Goal: Check status: Check status

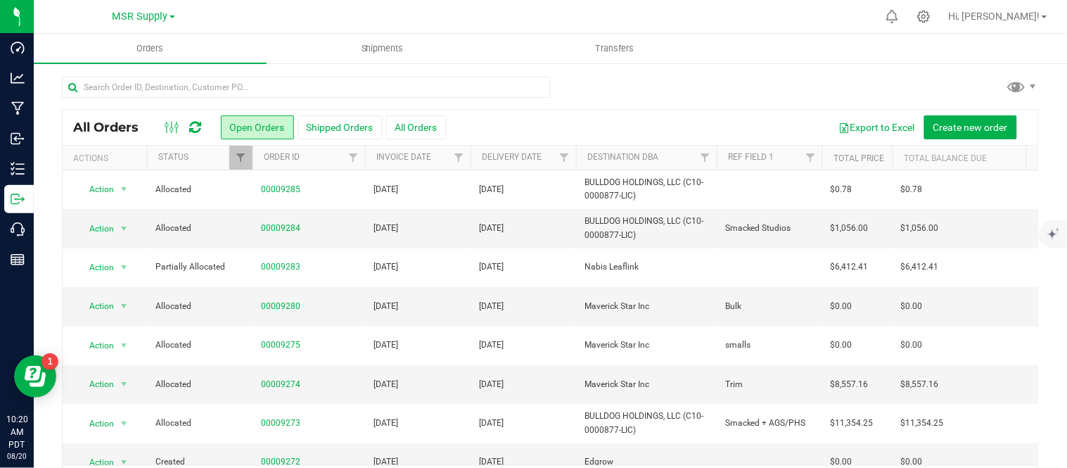
click at [941, 74] on div "All Orders Open Orders Shipped Orders All Orders Export to Excel Create new ord…" at bounding box center [551, 288] width 1034 height 452
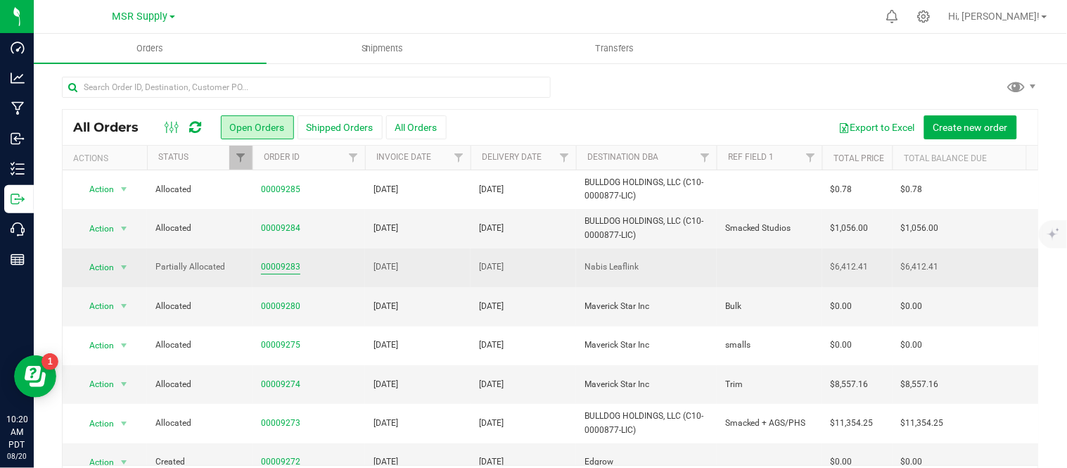
click at [271, 274] on link "00009283" at bounding box center [280, 266] width 39 height 13
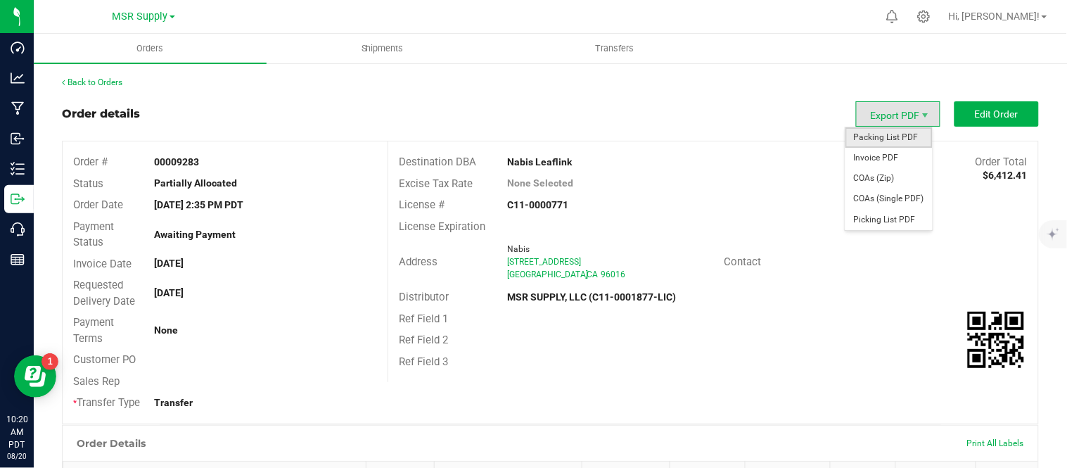
click at [906, 135] on span "Packing List PDF" at bounding box center [889, 137] width 87 height 20
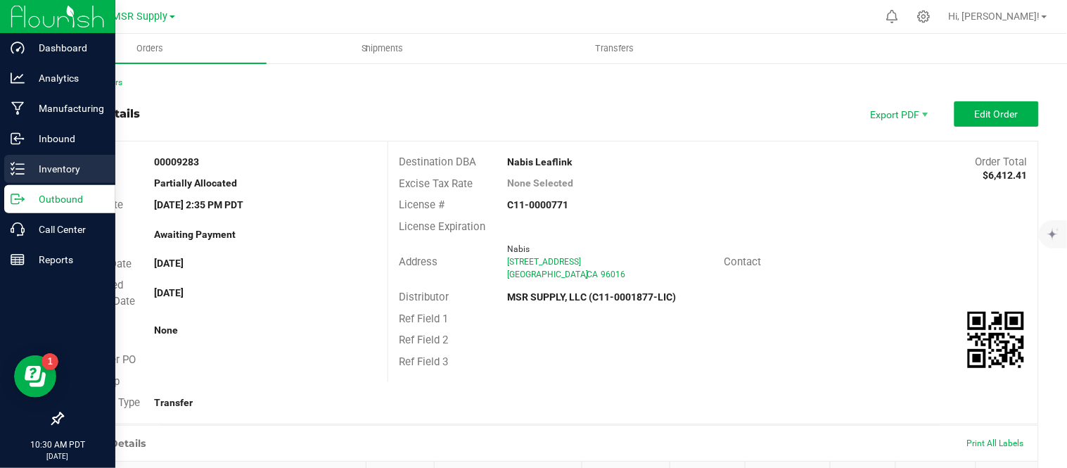
click at [61, 158] on div "Inventory" at bounding box center [59, 169] width 111 height 28
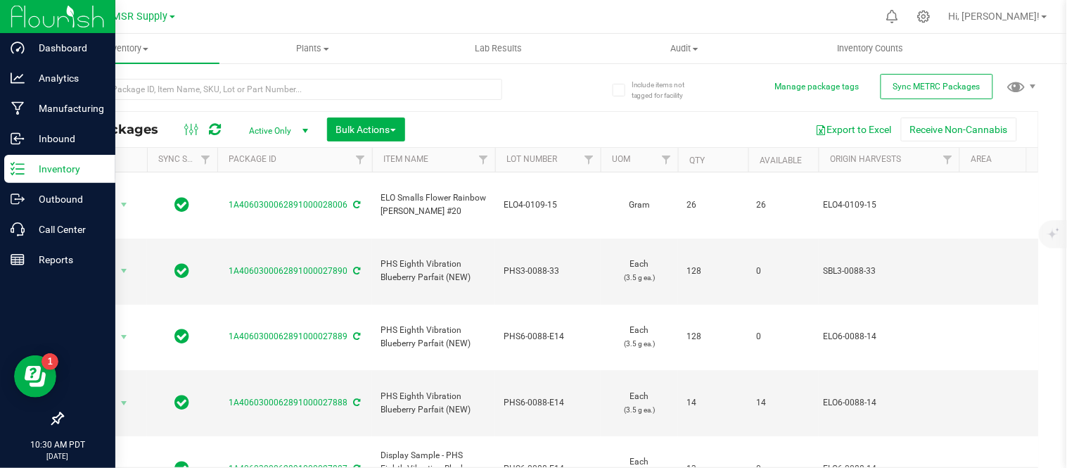
click at [172, 15] on span at bounding box center [173, 16] width 6 height 3
click at [109, 81] on link "Nabis" at bounding box center [143, 86] width 205 height 19
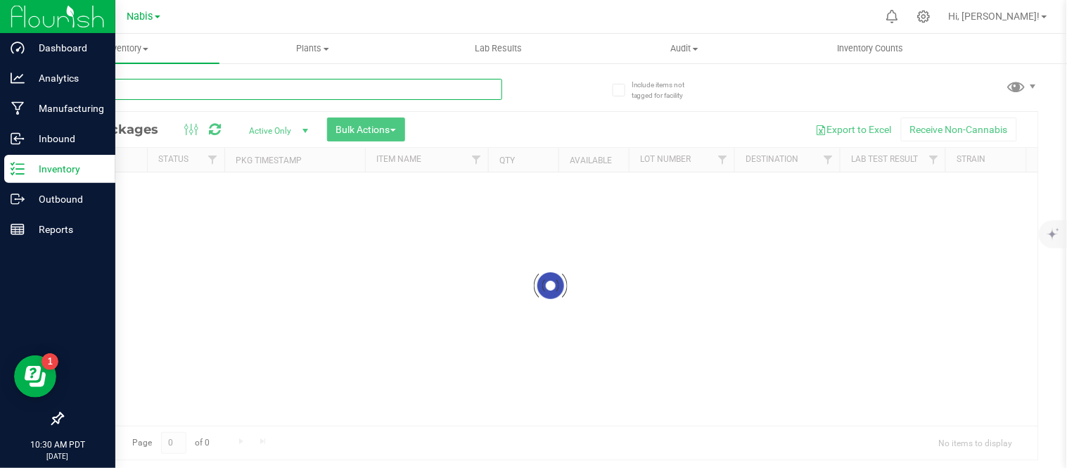
click at [258, 89] on input "text" at bounding box center [282, 89] width 440 height 21
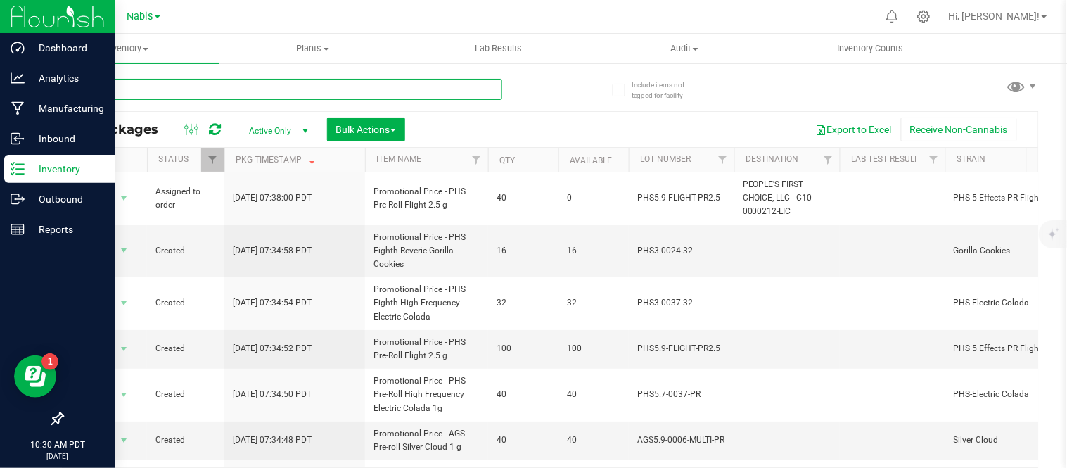
paste input "PHS6-0039-E13"
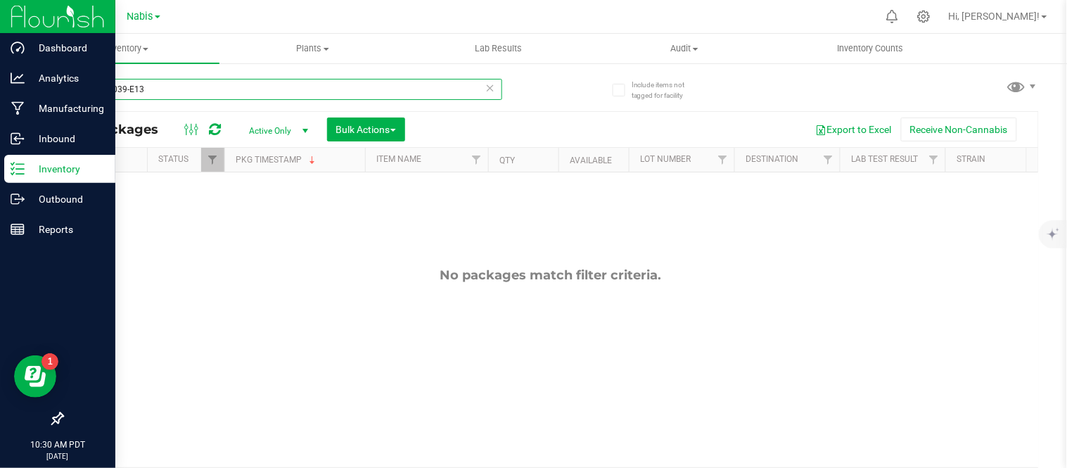
type input "PHS6-0039-E13"
click at [308, 125] on span "select" at bounding box center [305, 130] width 11 height 11
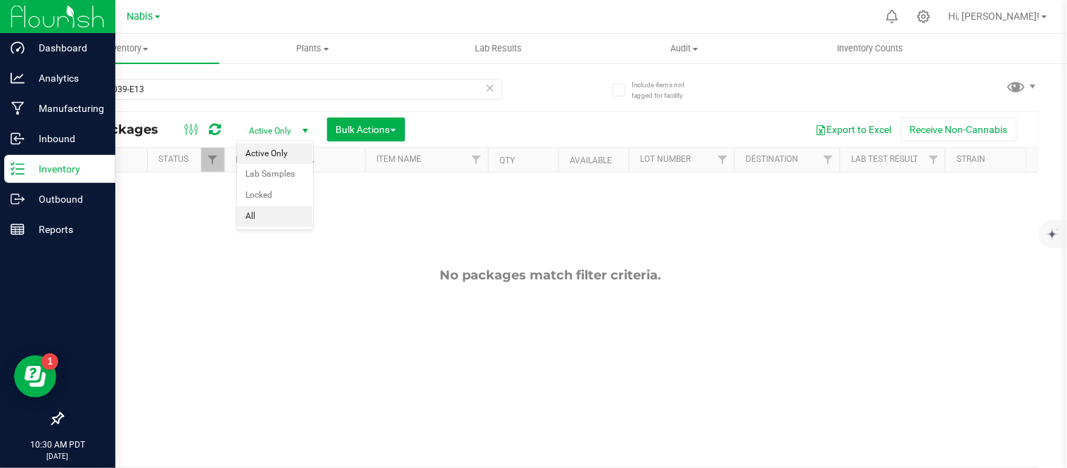
click at [264, 216] on li "All" at bounding box center [275, 216] width 76 height 21
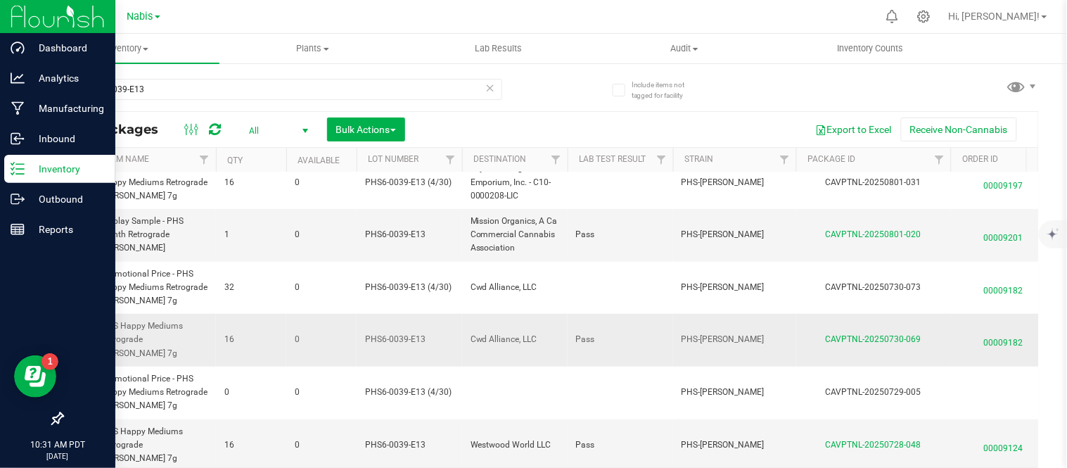
click at [994, 338] on span "00009182" at bounding box center [1004, 339] width 89 height 20
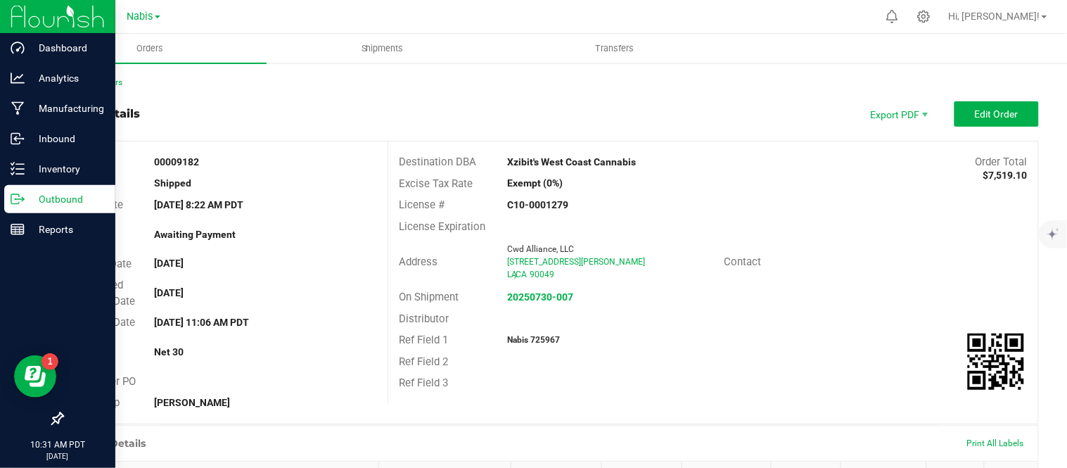
click at [540, 338] on strong "Nabis 725967" at bounding box center [533, 340] width 53 height 10
copy strong "725967"
click at [58, 195] on p "Outbound" at bounding box center [67, 199] width 84 height 17
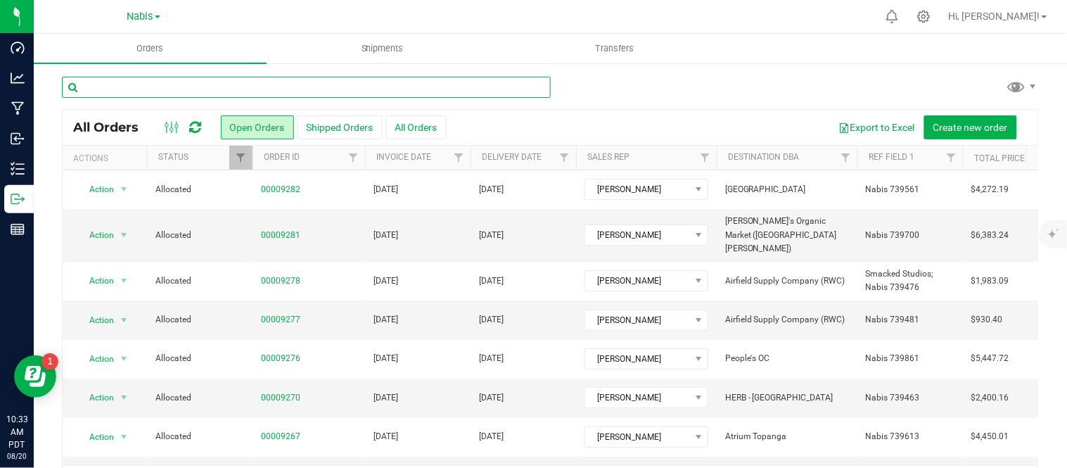
click at [357, 94] on input "text" at bounding box center [306, 87] width 489 height 21
type input "9197"
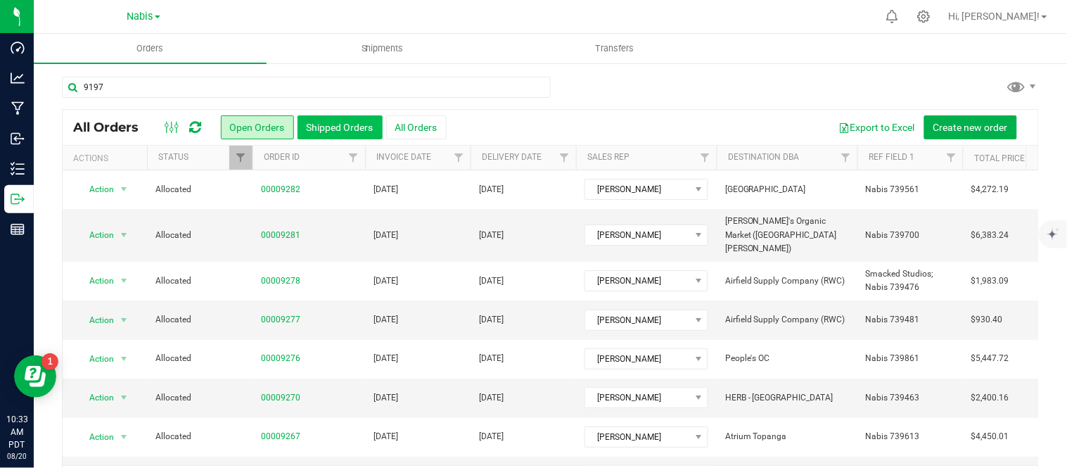
click at [338, 117] on button "Shipped Orders" at bounding box center [340, 127] width 85 height 24
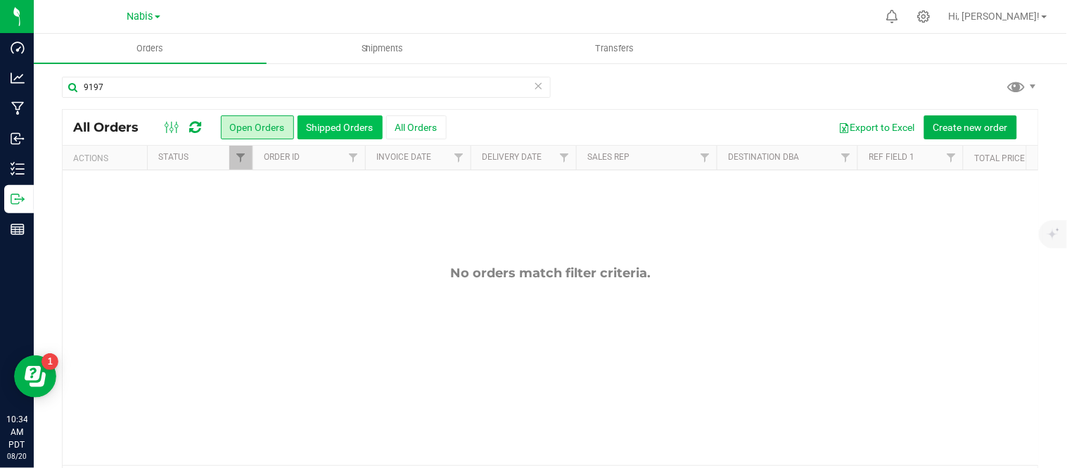
click at [345, 122] on button "Shipped Orders" at bounding box center [340, 127] width 85 height 24
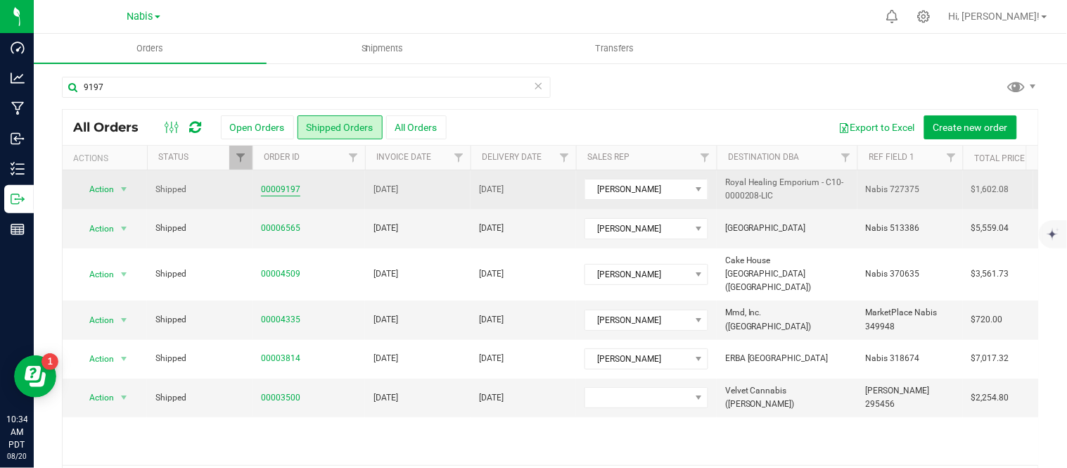
click at [287, 192] on link "00009197" at bounding box center [280, 189] width 39 height 13
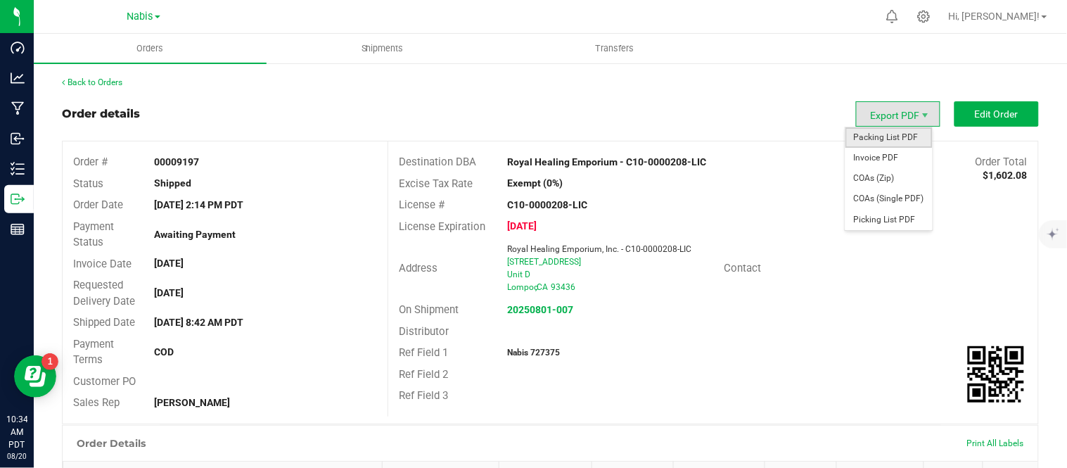
click at [884, 136] on span "Packing List PDF" at bounding box center [889, 137] width 87 height 20
